Goal: Task Accomplishment & Management: Manage account settings

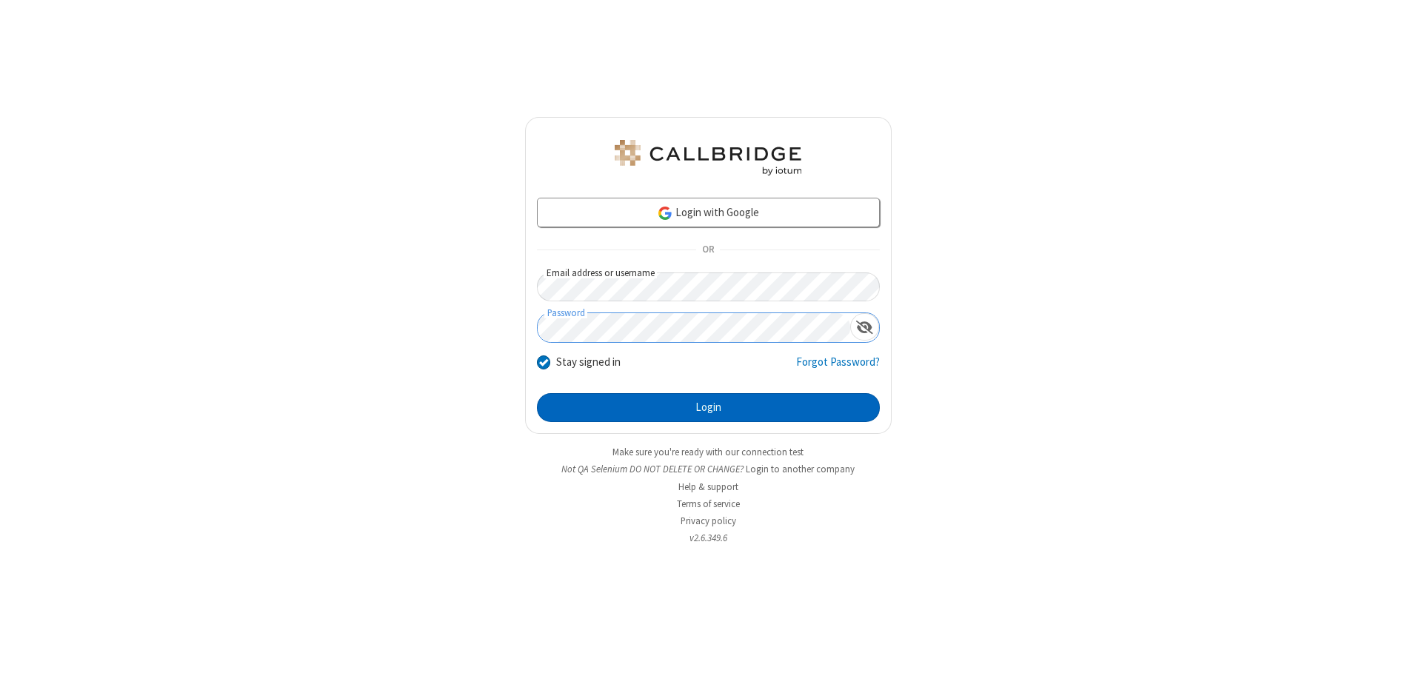
click at [708, 407] on button "Login" at bounding box center [708, 408] width 343 height 30
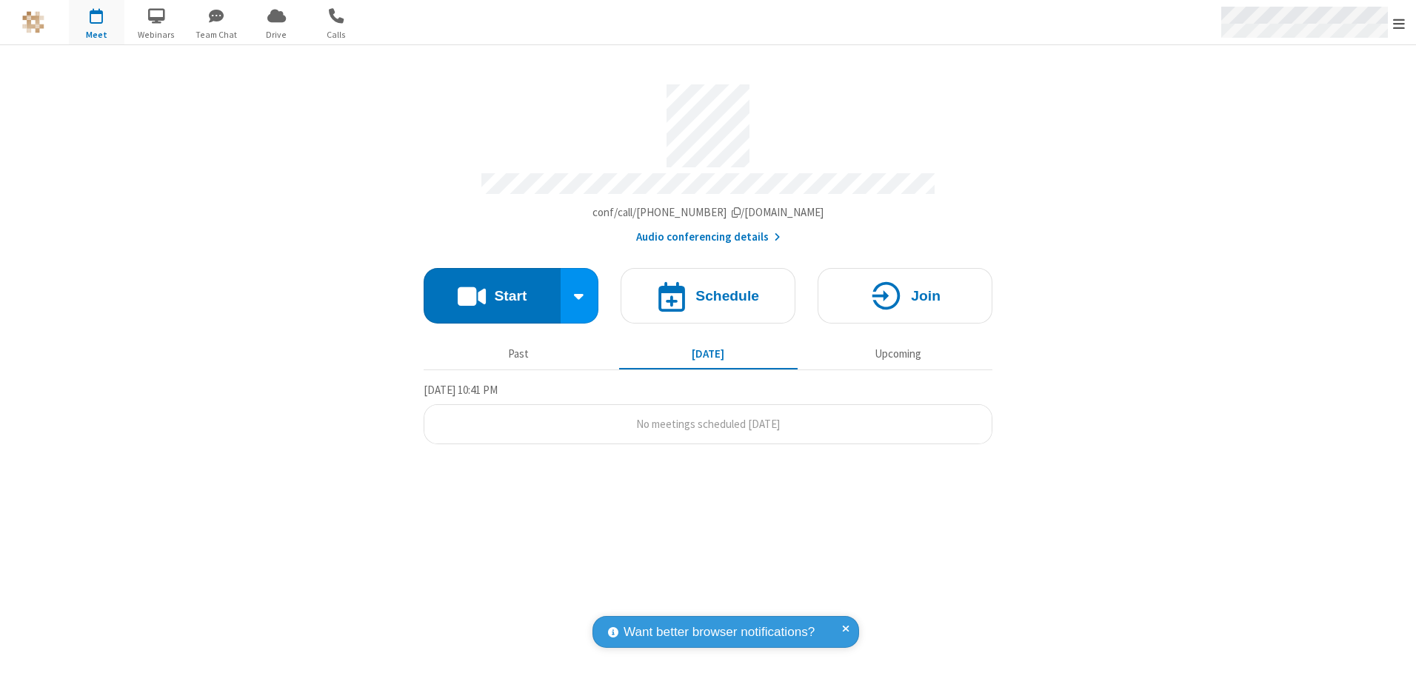
click at [1399, 23] on span "Open menu" at bounding box center [1399, 23] width 12 height 15
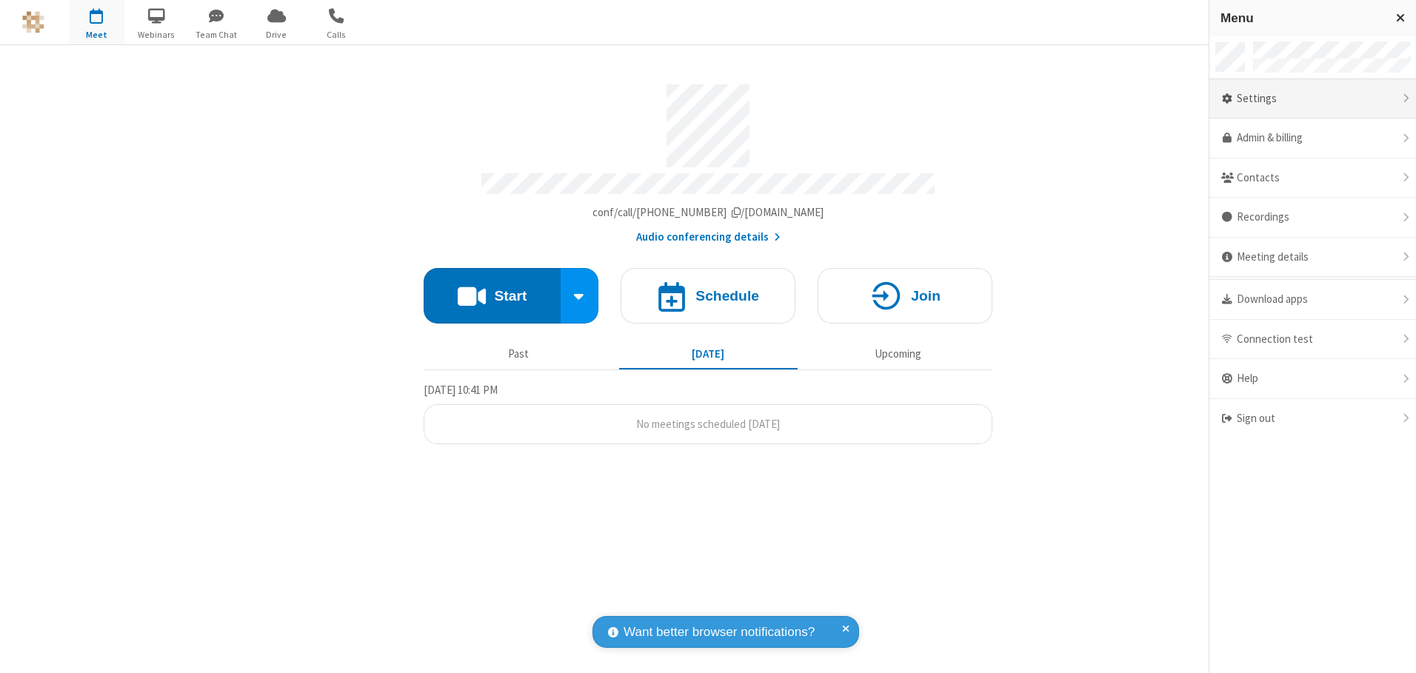
click at [1312, 98] on div "Settings" at bounding box center [1312, 99] width 207 height 40
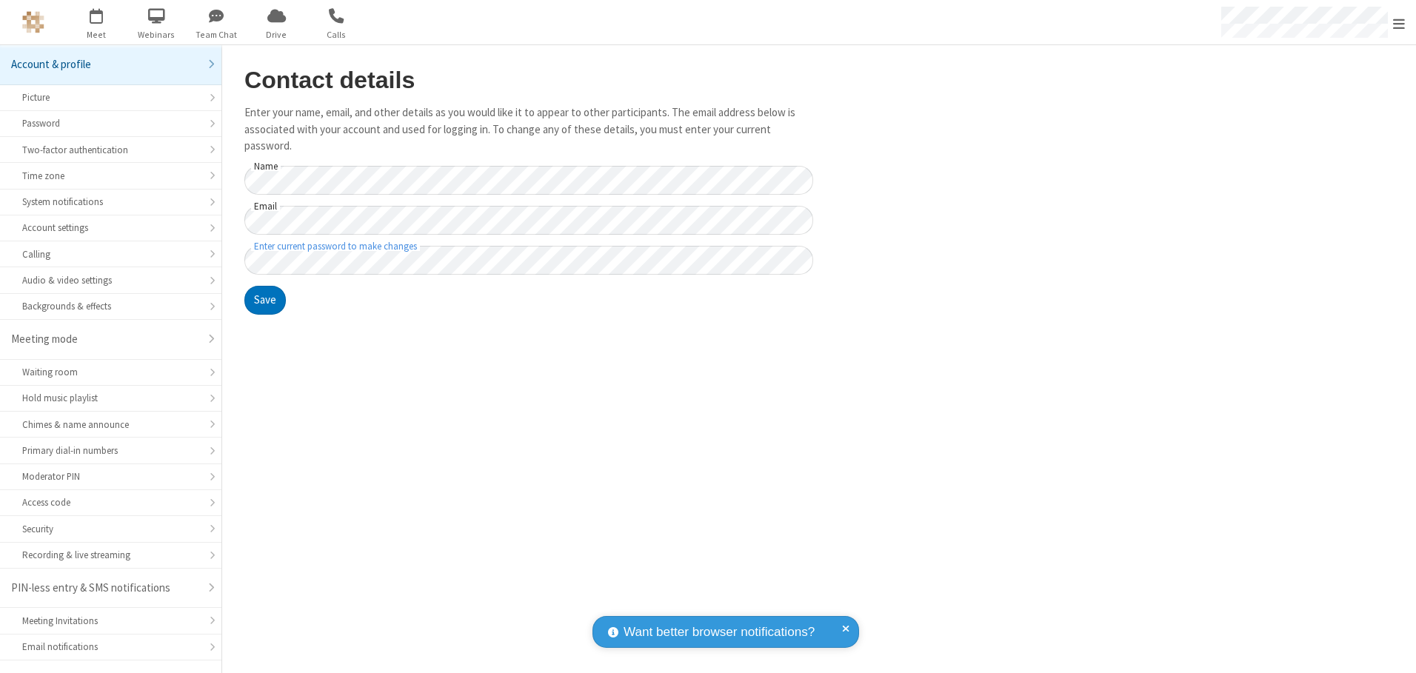
scroll to position [26, 0]
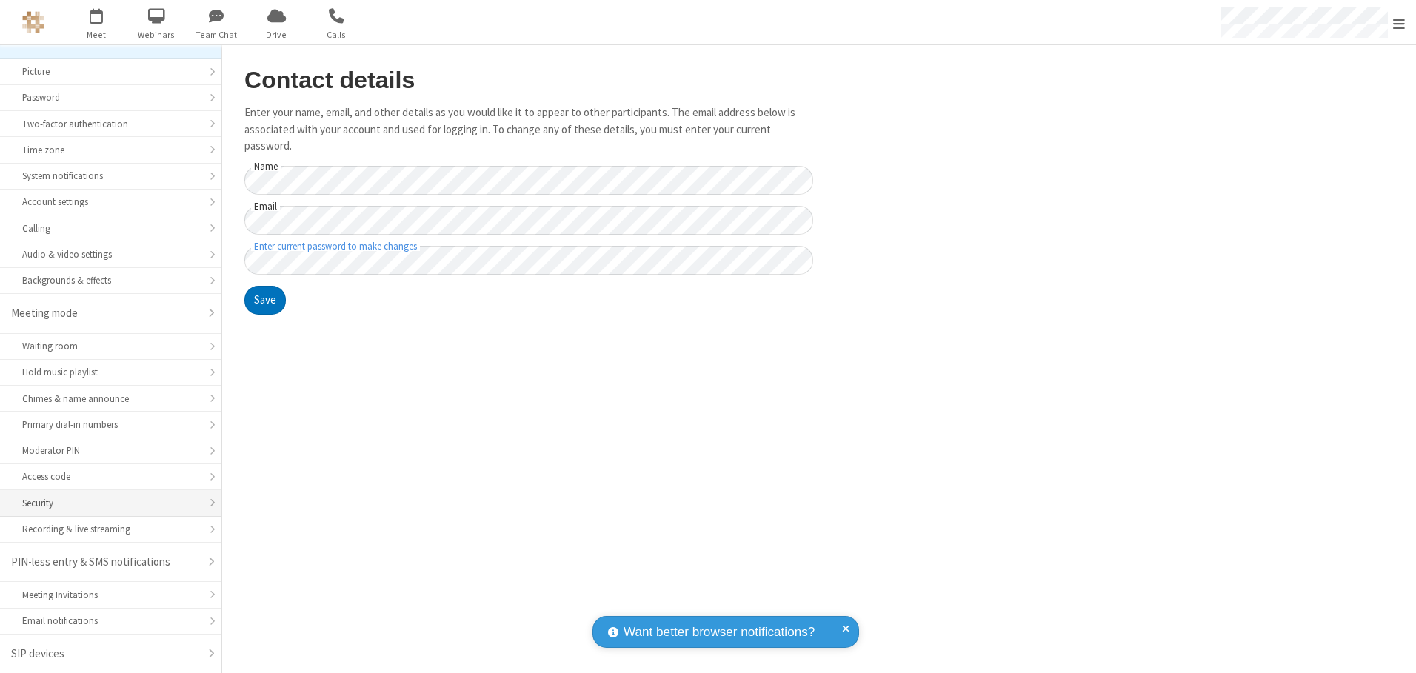
click at [105, 503] on div "Security" at bounding box center [110, 503] width 177 height 14
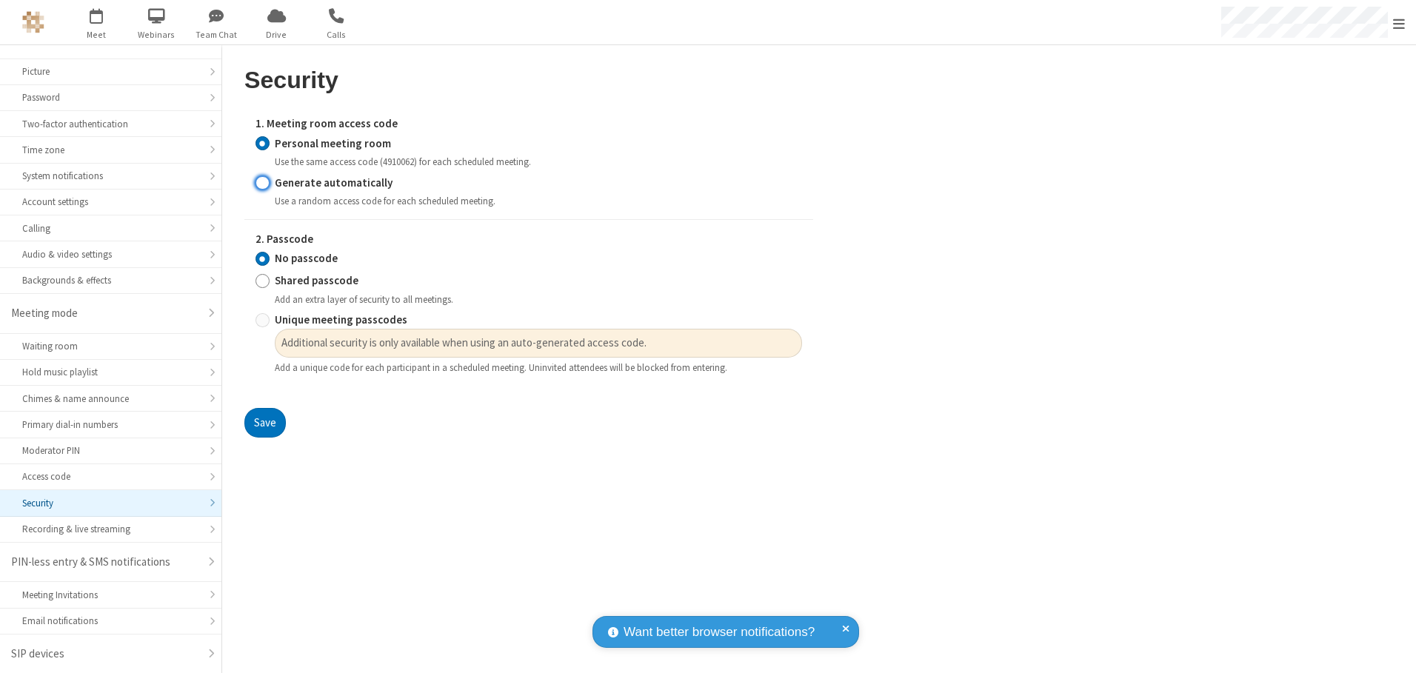
click at [262, 182] on input "Generate automatically" at bounding box center [262, 183] width 14 height 16
radio input "true"
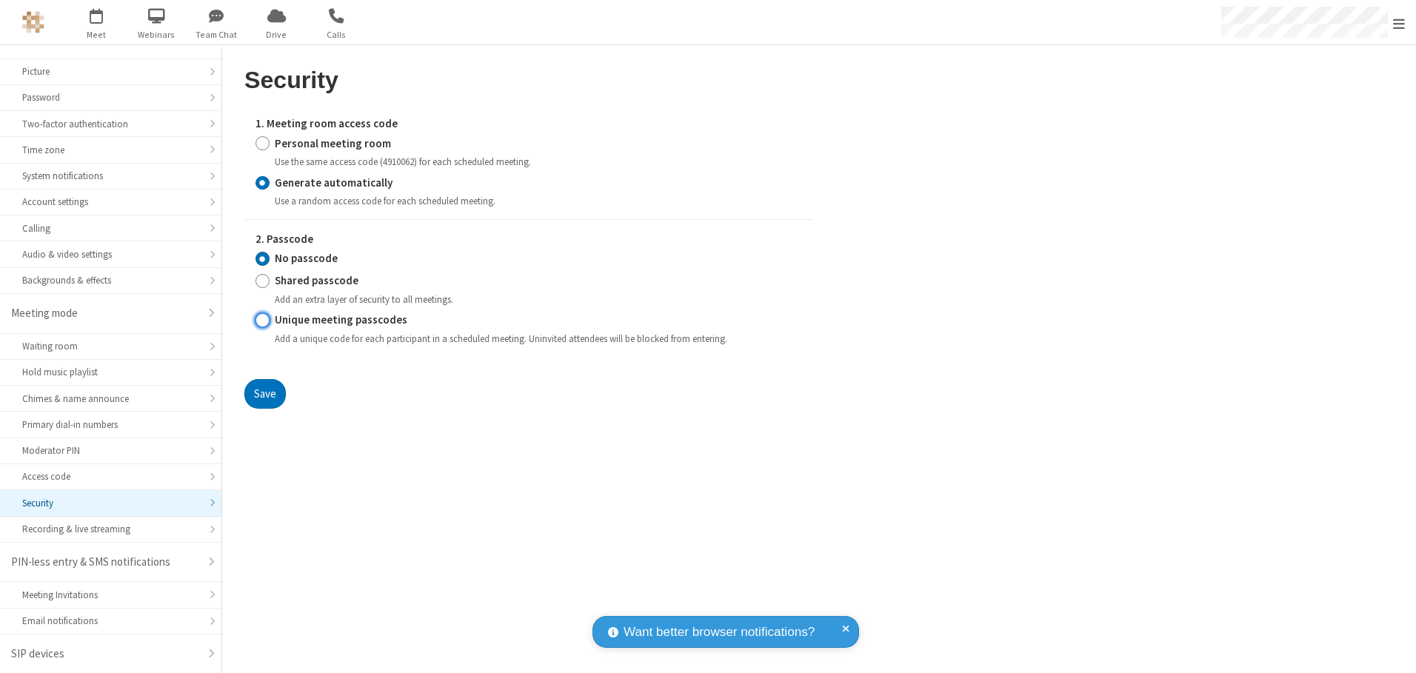
click at [262, 320] on input "Unique meeting passcodes" at bounding box center [262, 321] width 14 height 16
radio input "true"
click at [264, 393] on button "Save" at bounding box center [264, 394] width 41 height 30
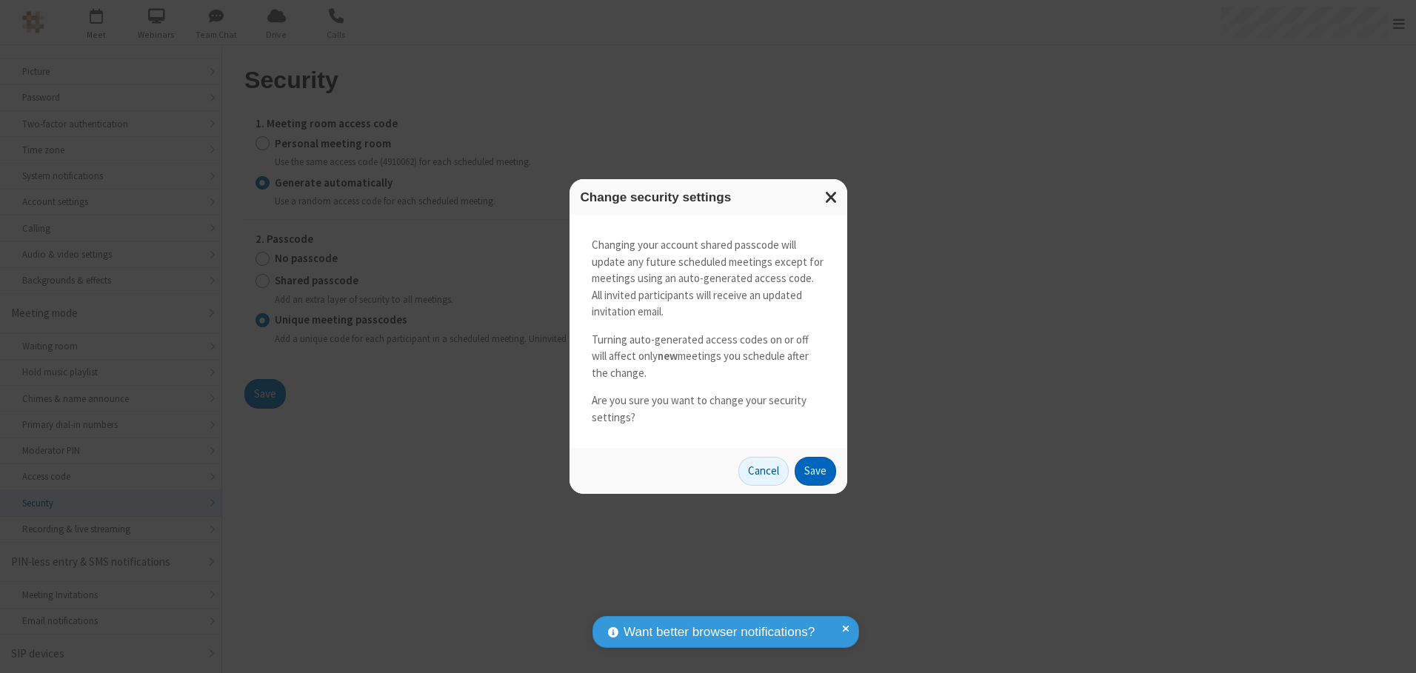
click at [815, 471] on button "Save" at bounding box center [815, 472] width 41 height 30
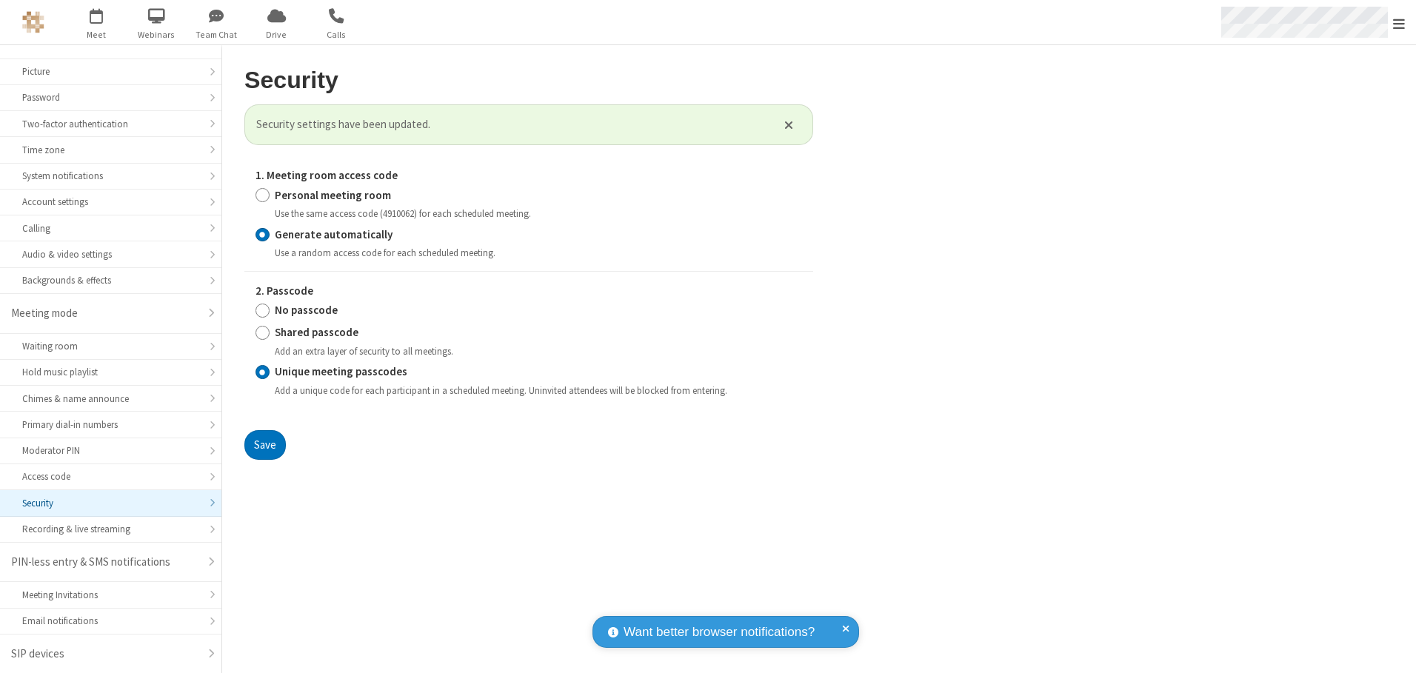
click at [1399, 23] on span "Open menu" at bounding box center [1399, 23] width 12 height 15
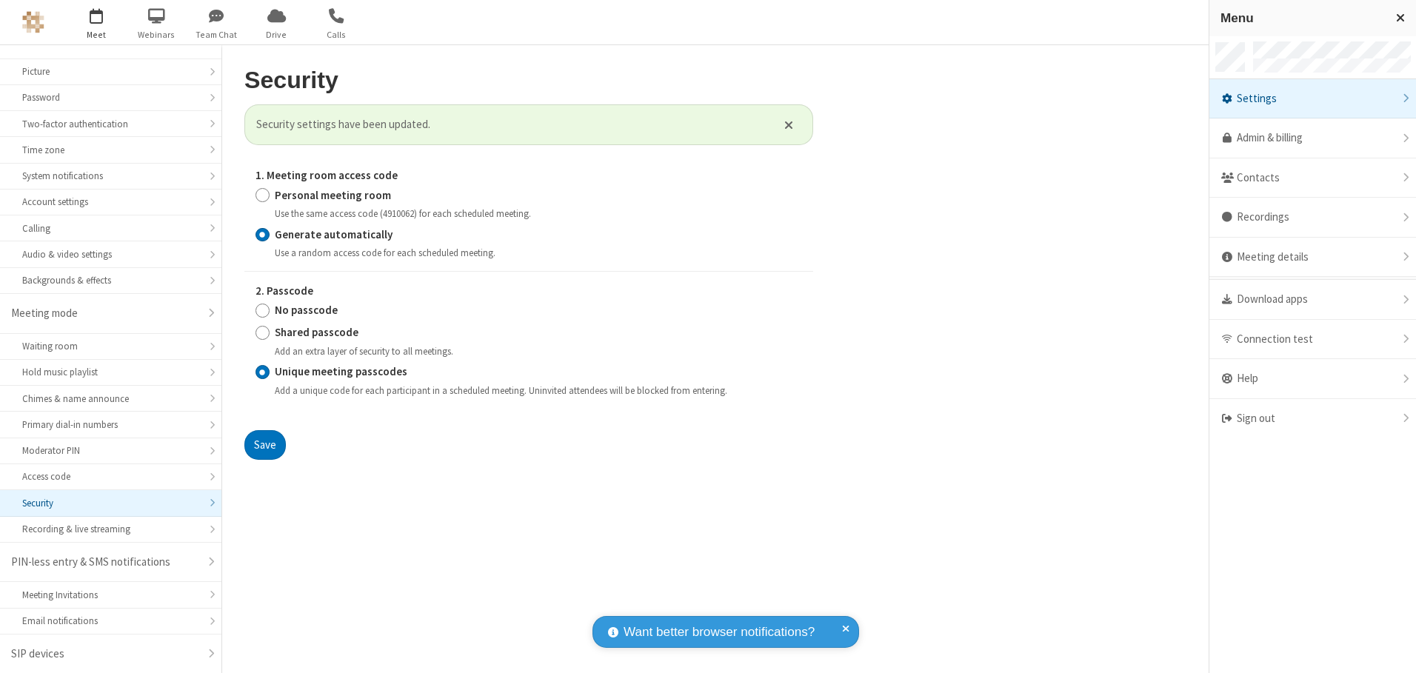
click at [96, 22] on span "button" at bounding box center [97, 15] width 56 height 25
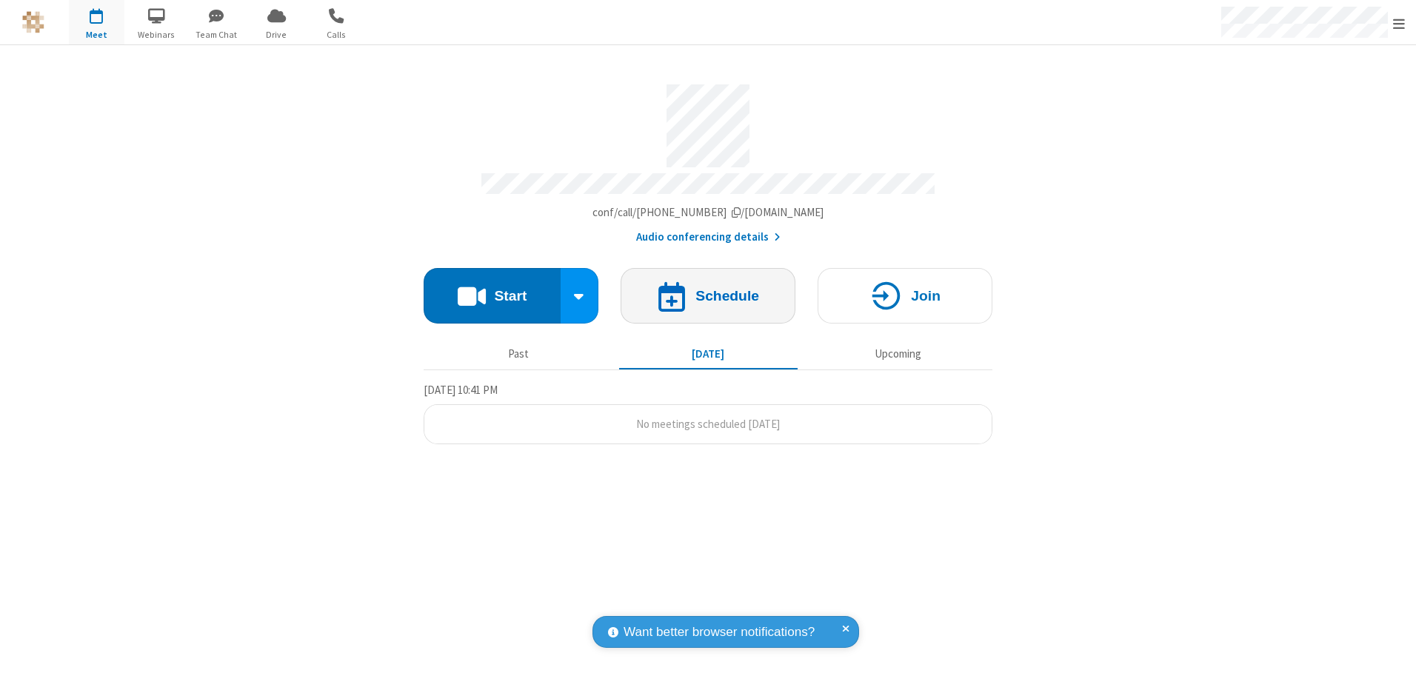
click at [708, 290] on h4 "Schedule" at bounding box center [727, 296] width 64 height 14
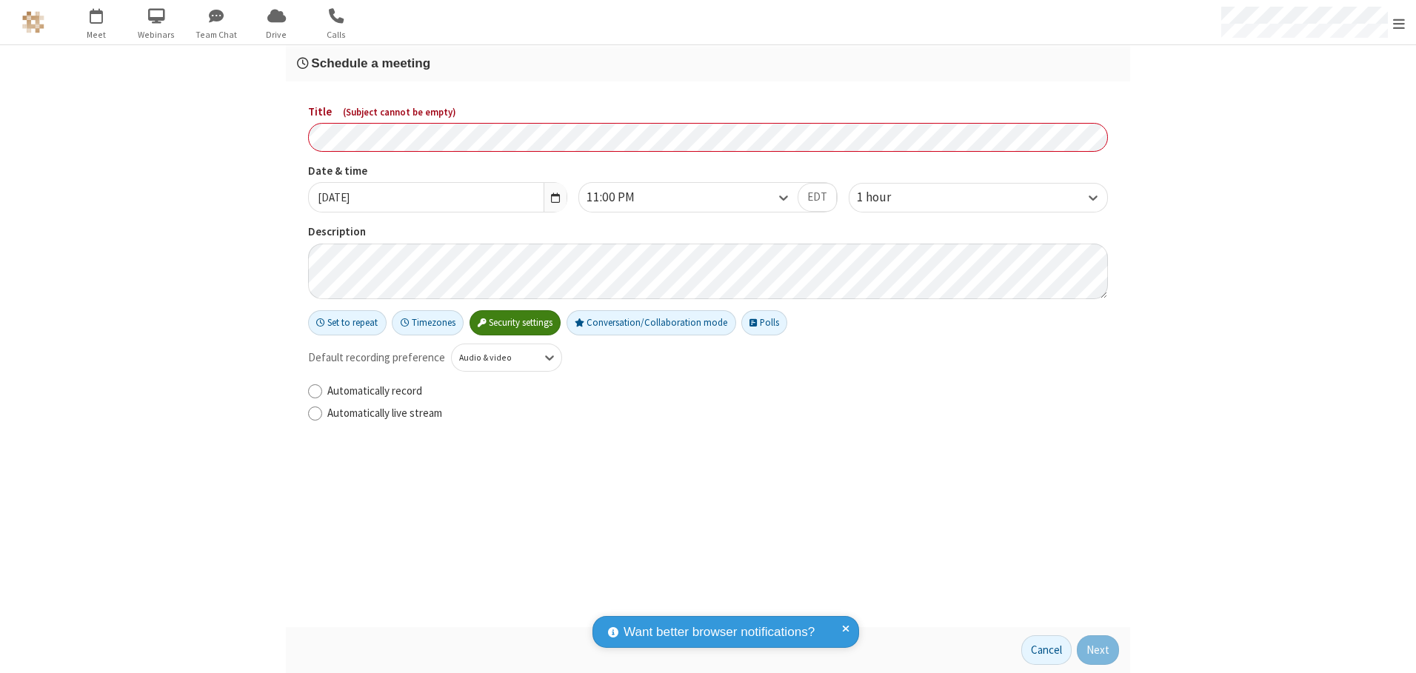
click at [708, 63] on h3 "Schedule a meeting" at bounding box center [708, 63] width 822 height 14
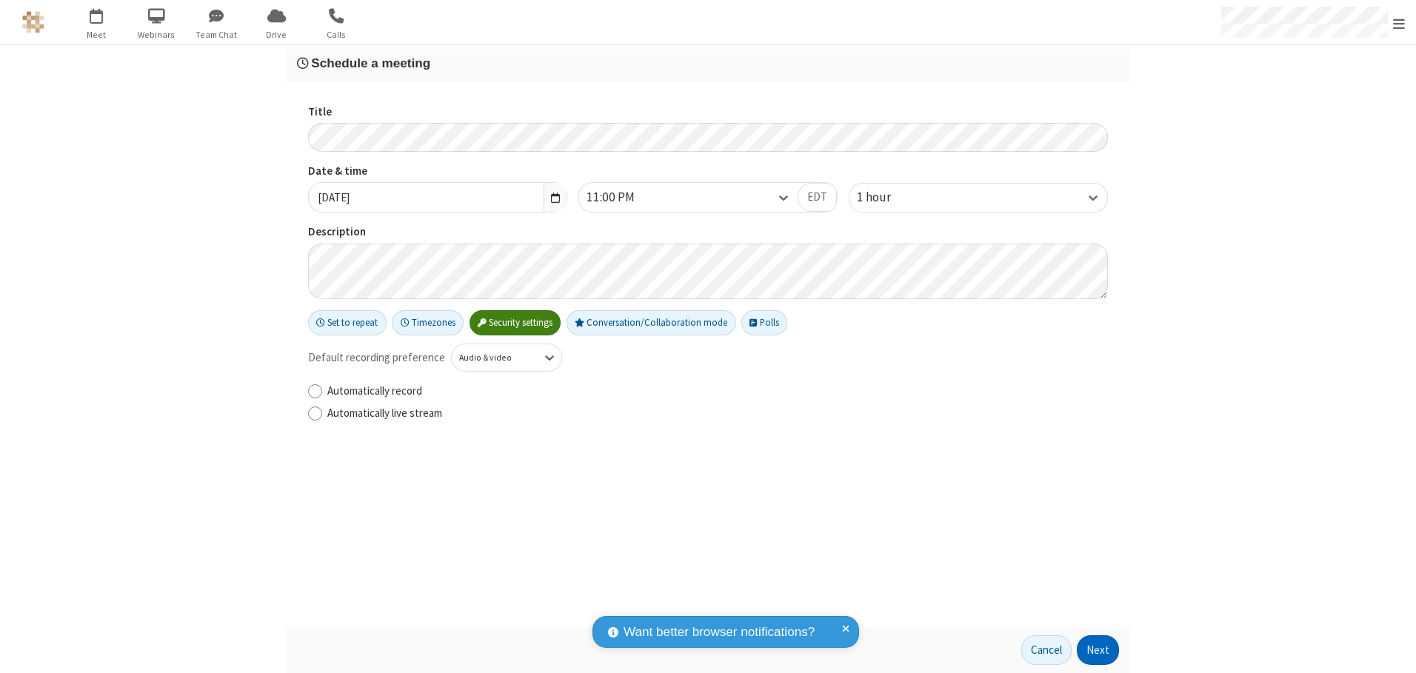
click at [1098, 650] on button "Next" at bounding box center [1098, 650] width 42 height 30
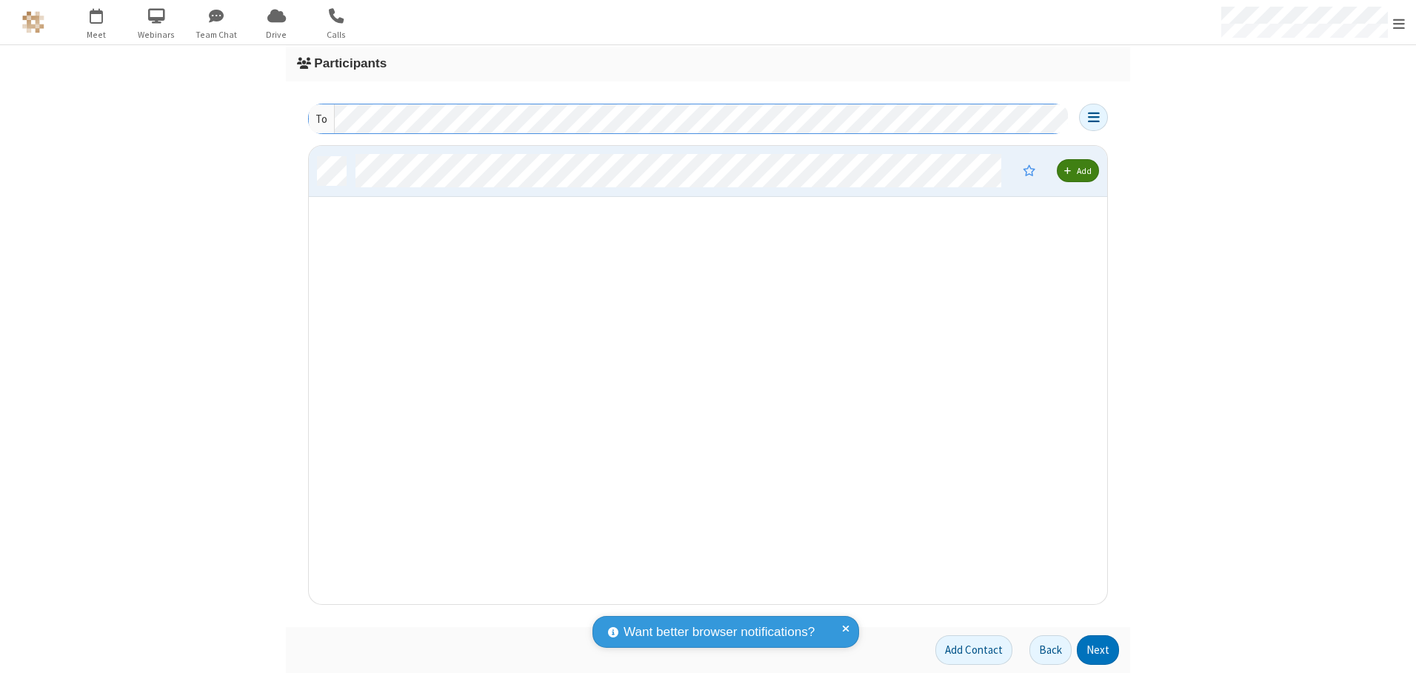
scroll to position [447, 787]
click at [1098, 650] on button "Next" at bounding box center [1098, 650] width 42 height 30
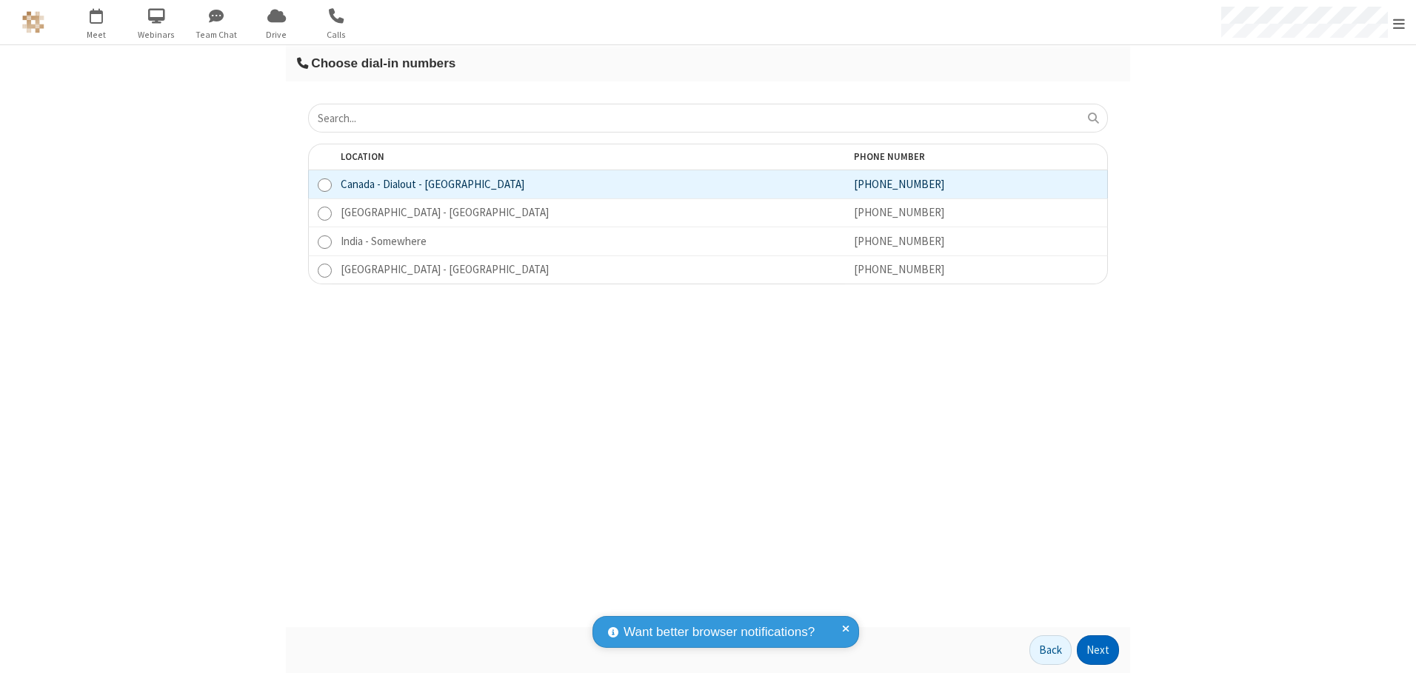
click at [1098, 650] on button "Next" at bounding box center [1098, 650] width 42 height 30
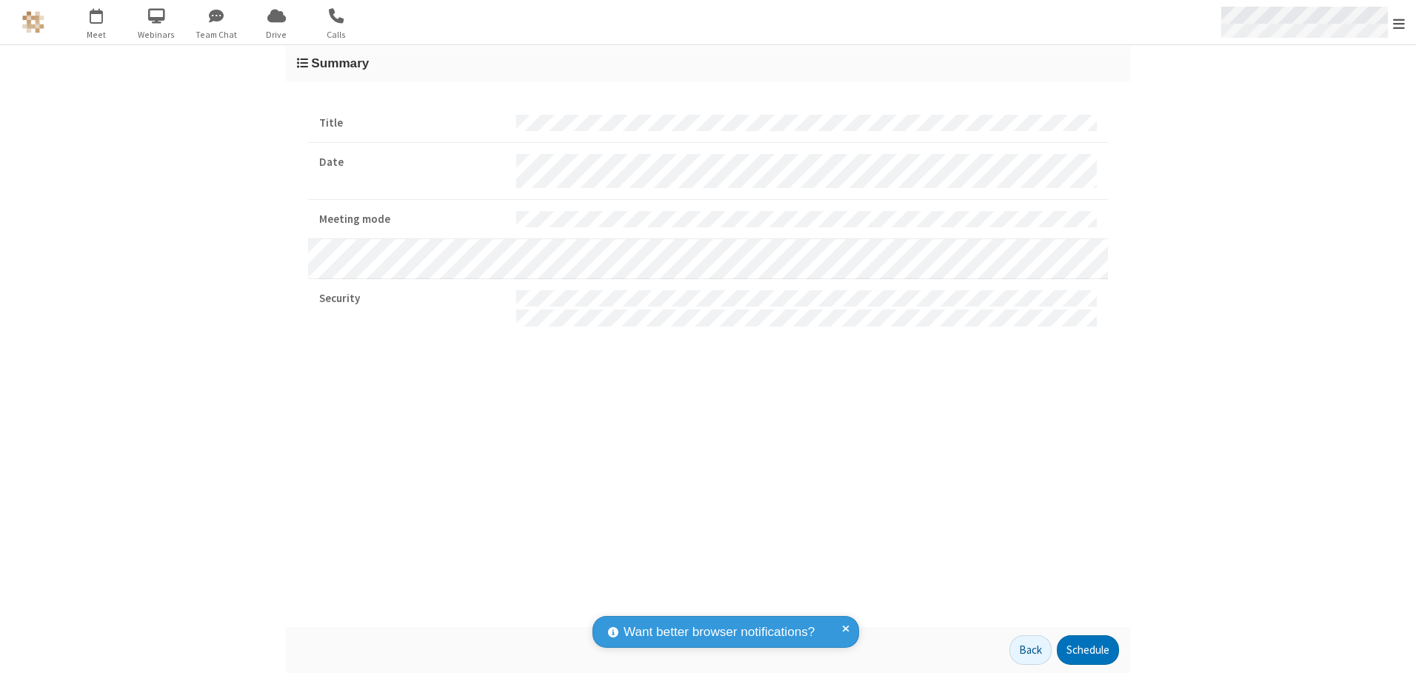
click at [1399, 23] on span "Open menu" at bounding box center [1399, 23] width 12 height 15
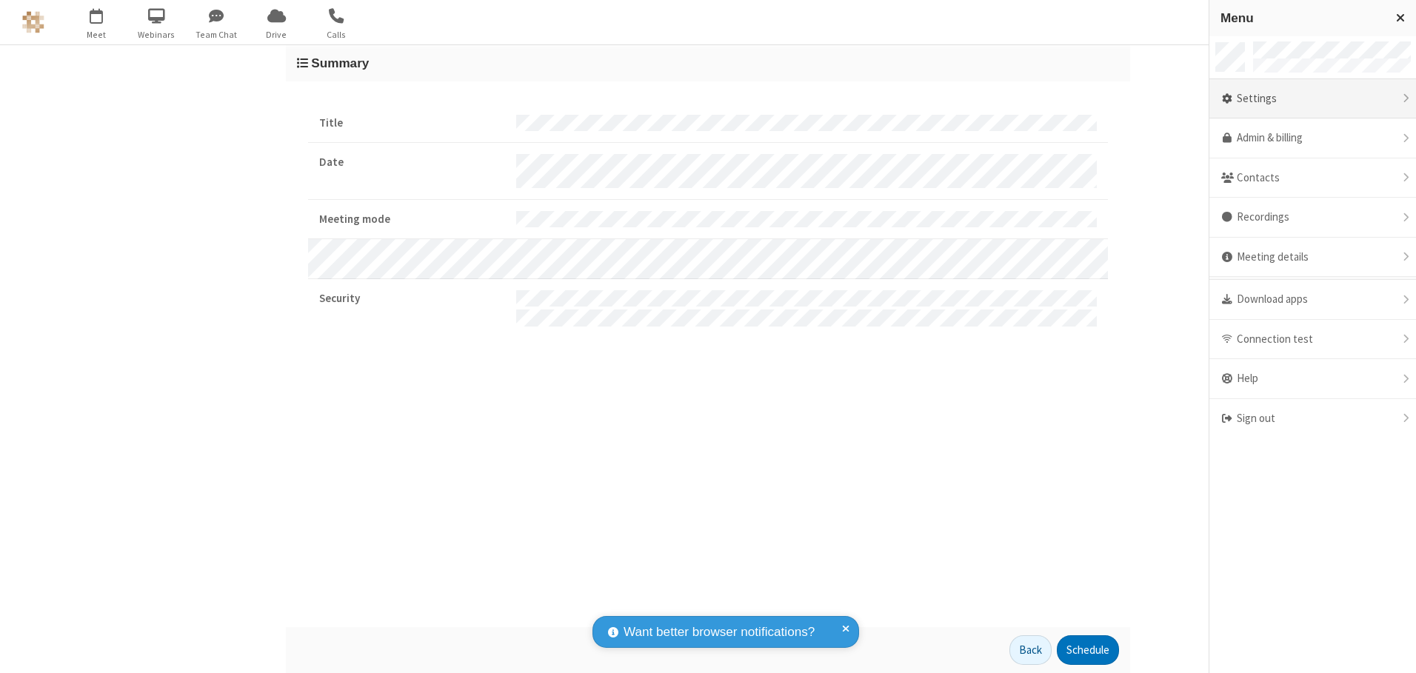
click at [1312, 98] on div "Settings" at bounding box center [1312, 99] width 207 height 40
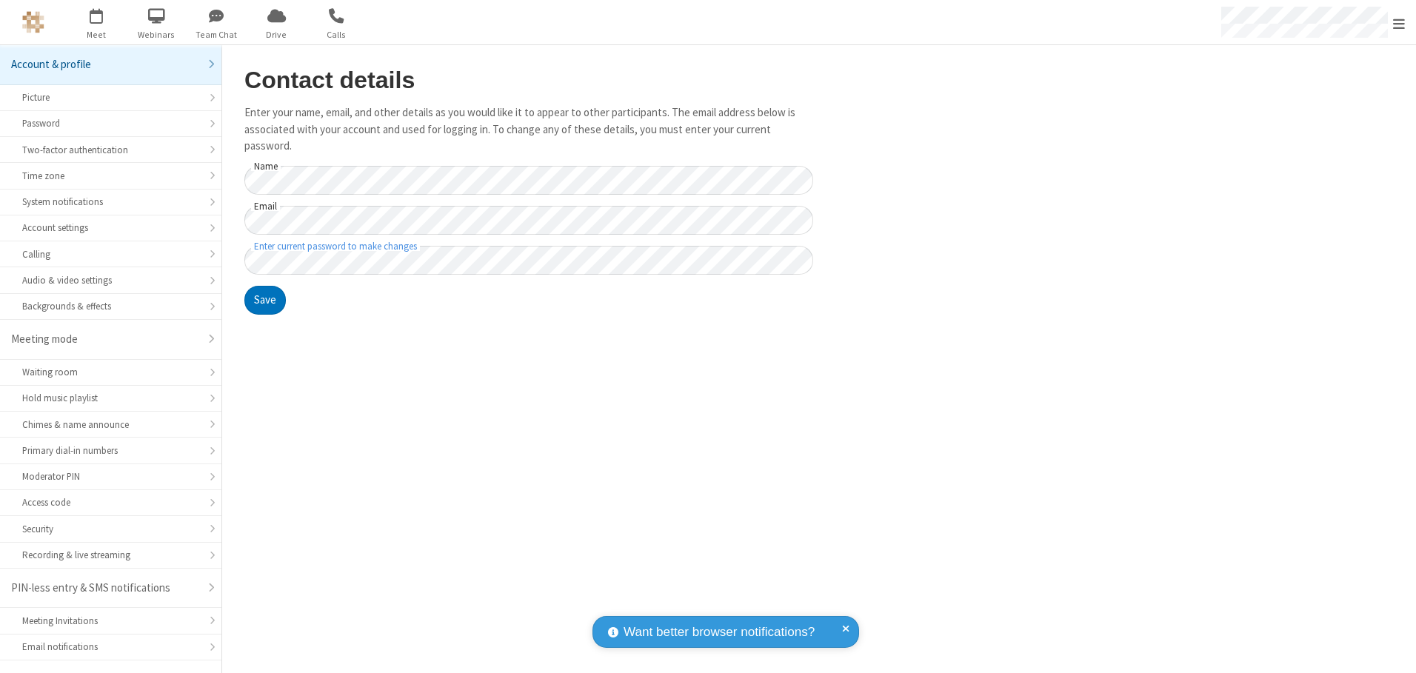
scroll to position [26, 0]
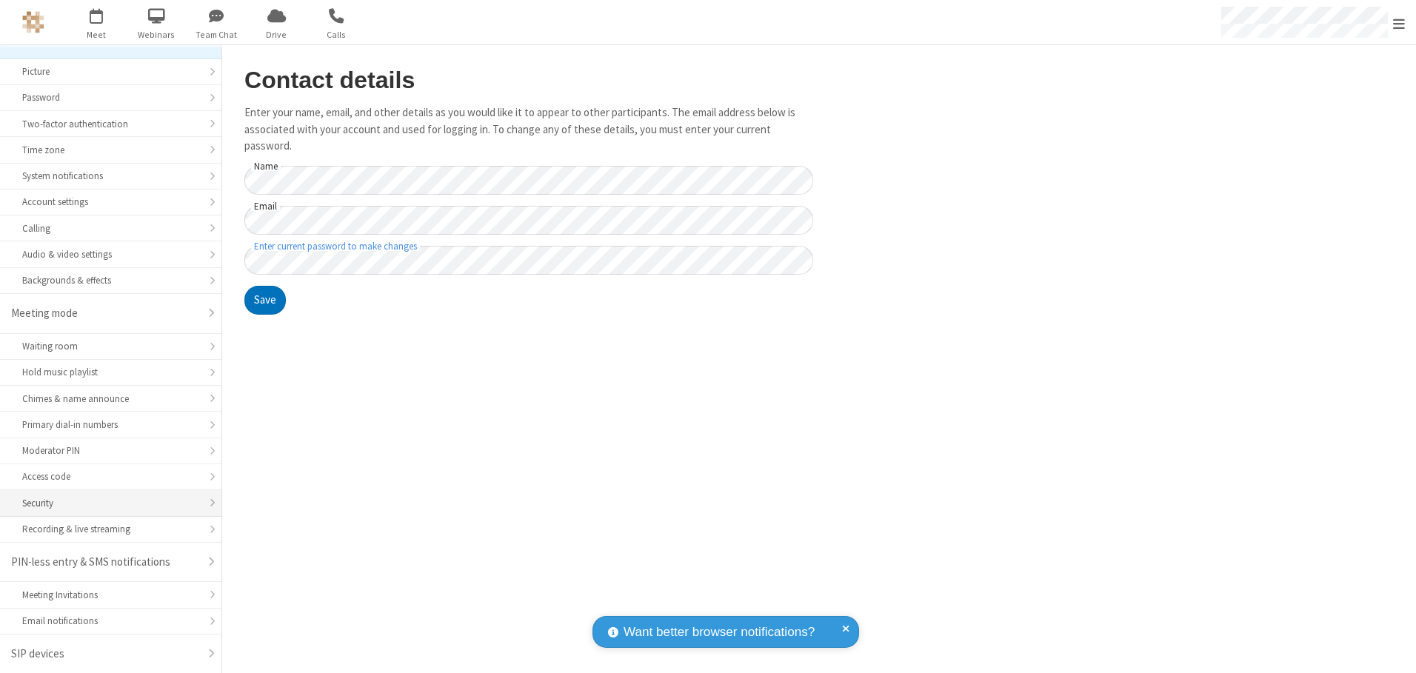
click at [105, 503] on div "Security" at bounding box center [110, 503] width 177 height 14
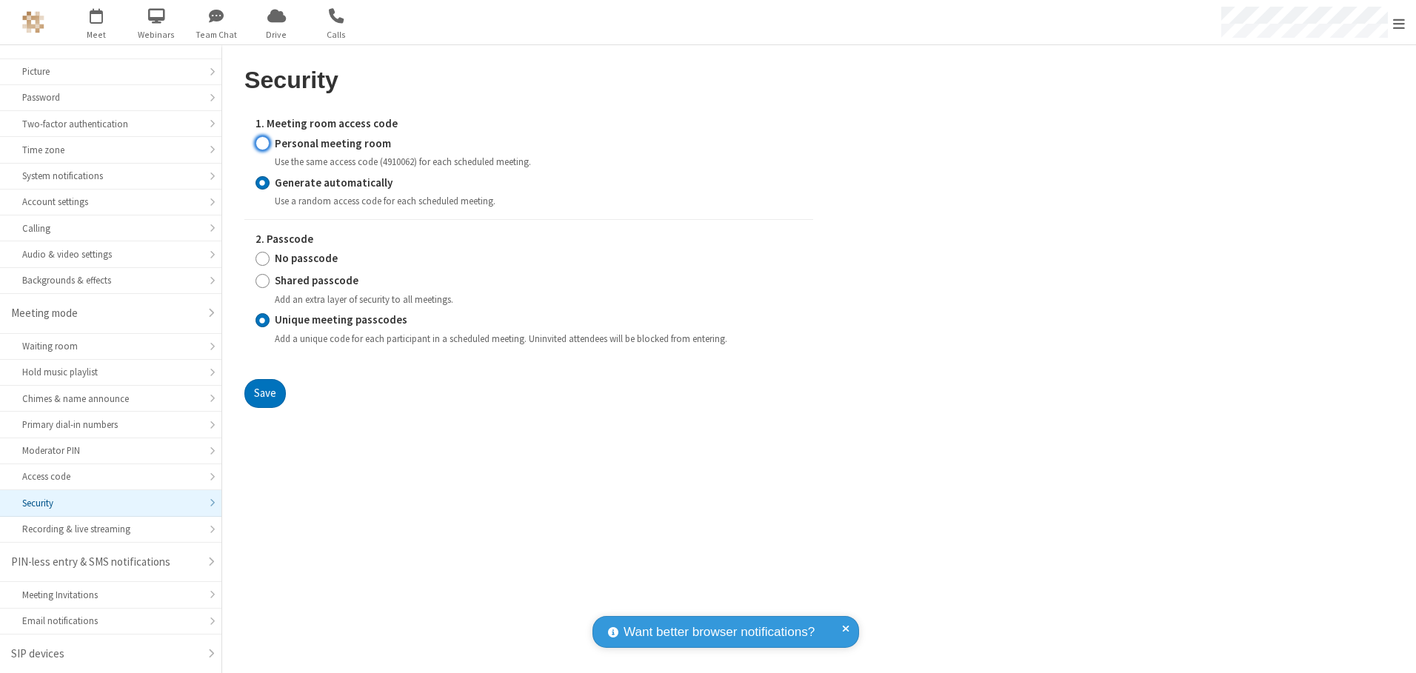
click at [262, 143] on input "Personal meeting room" at bounding box center [262, 144] width 14 height 16
radio input "true"
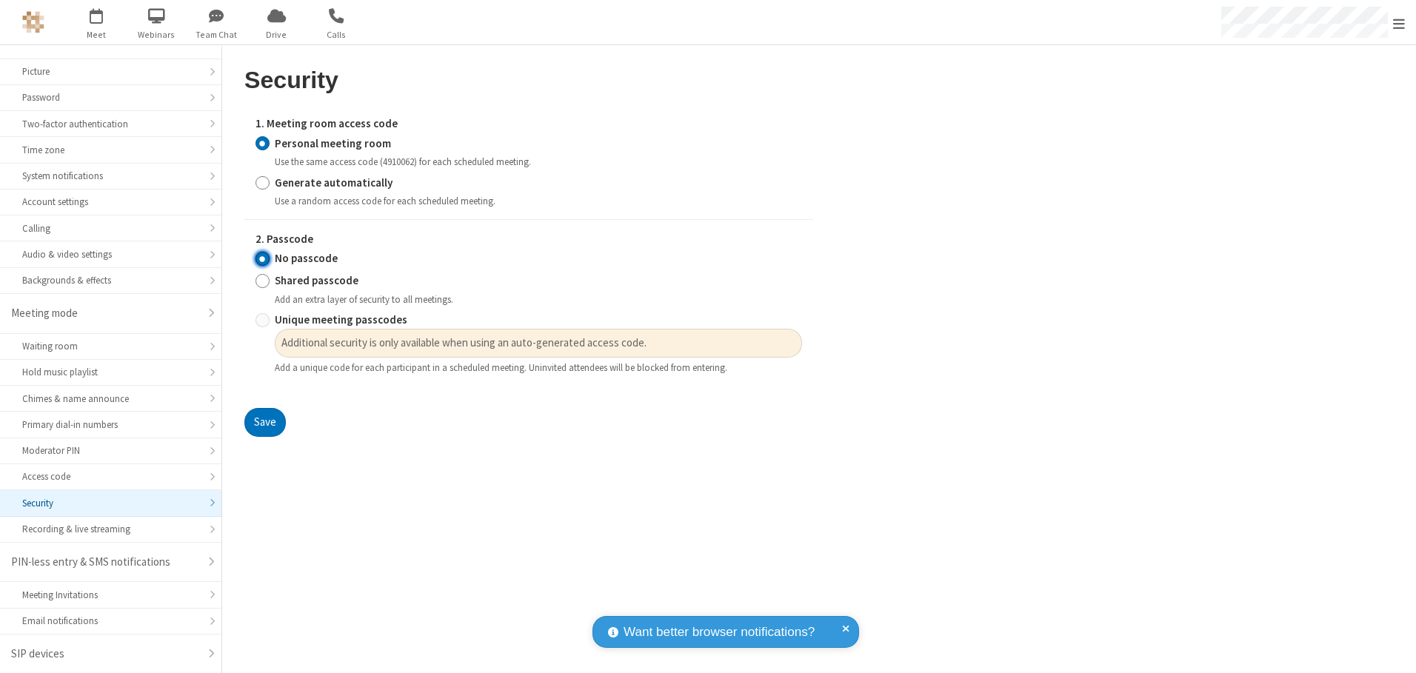
click at [262, 258] on input "No passcode" at bounding box center [262, 259] width 14 height 16
click at [264, 423] on button "Save" at bounding box center [264, 423] width 41 height 30
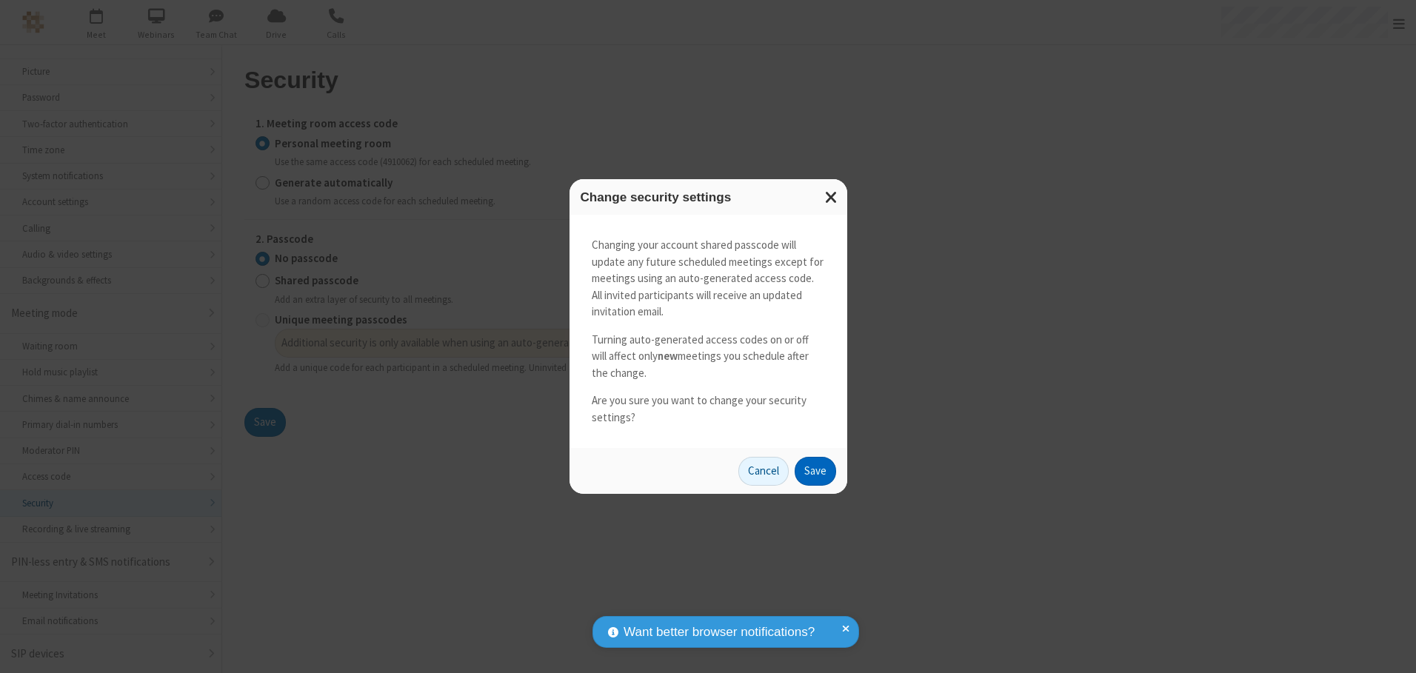
click at [815, 471] on button "Save" at bounding box center [815, 472] width 41 height 30
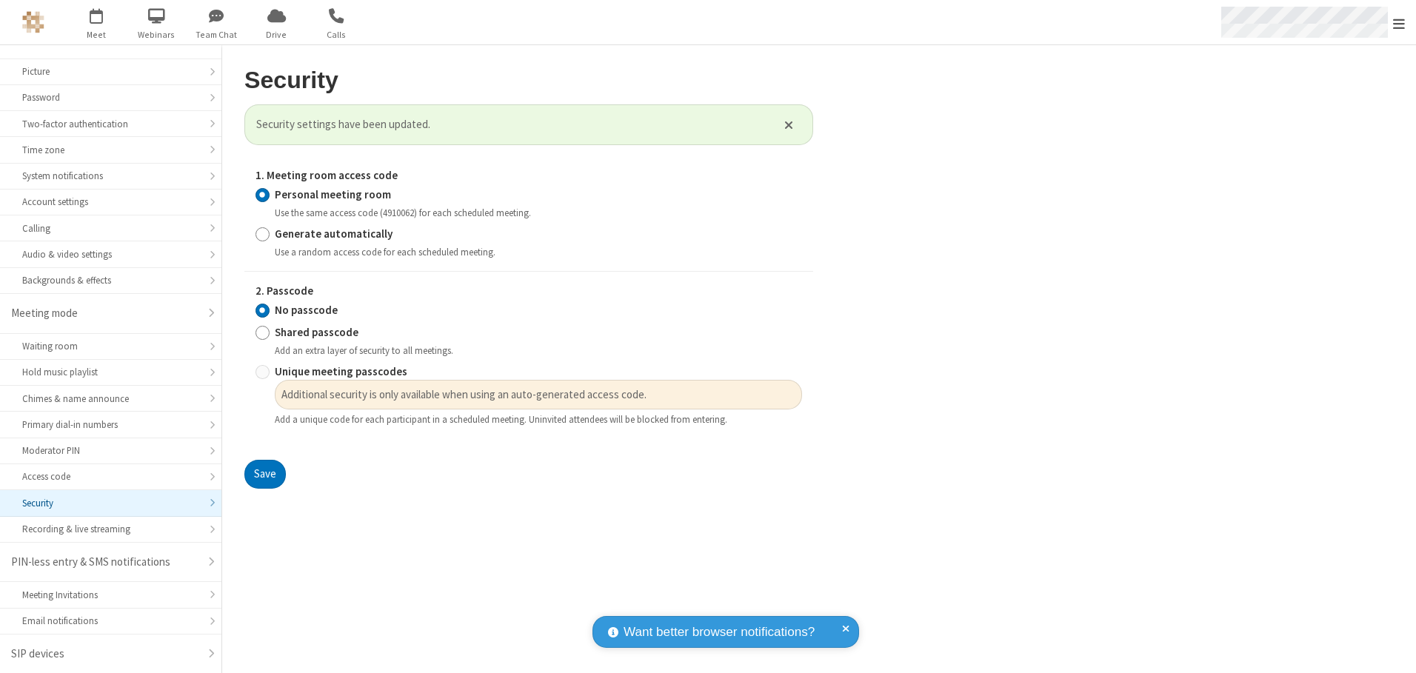
click at [1399, 22] on span "Open menu" at bounding box center [1399, 23] width 12 height 15
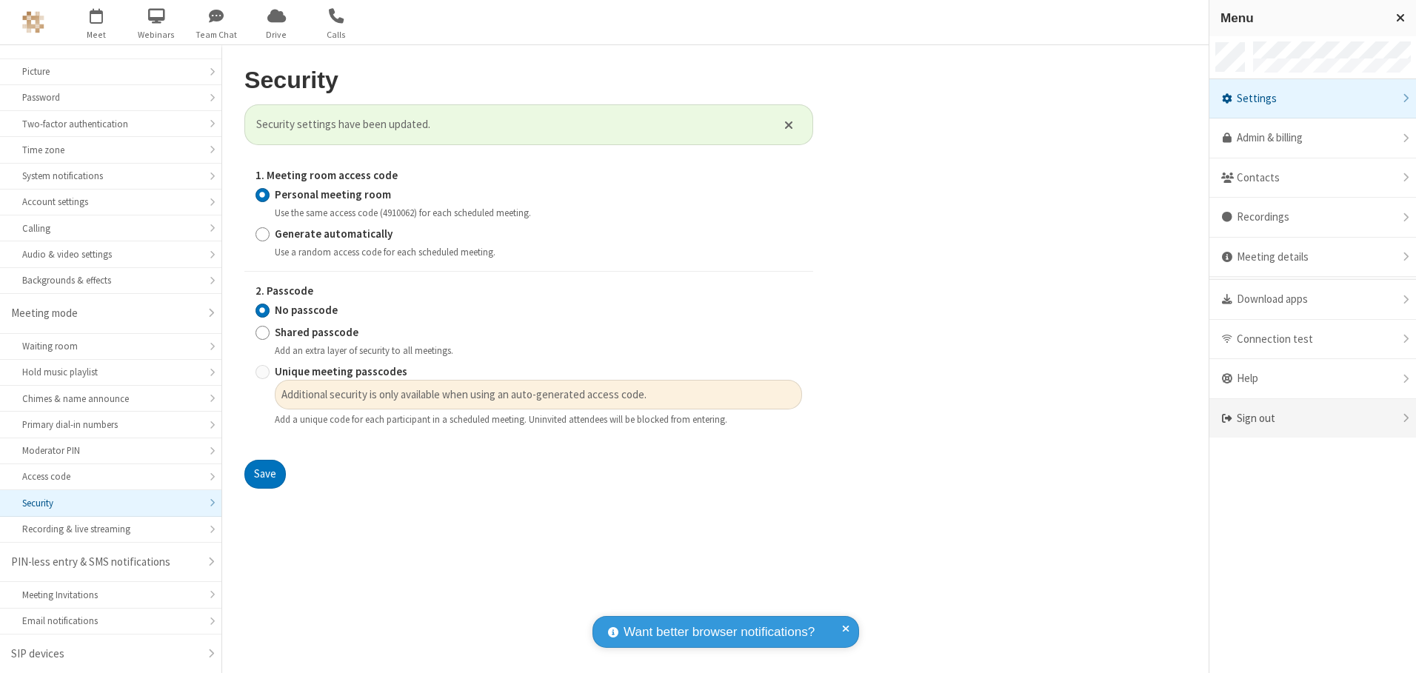
click at [1312, 418] on div "Sign out" at bounding box center [1312, 418] width 207 height 39
